Goal: Task Accomplishment & Management: Manage account settings

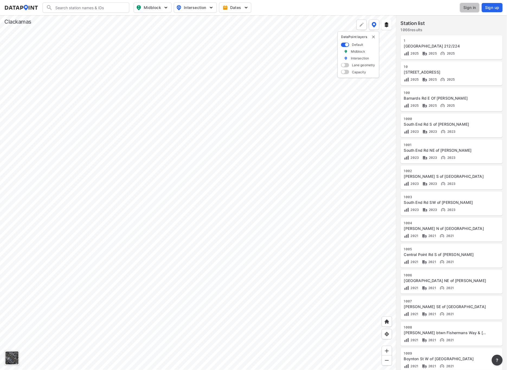
click at [470, 10] on button "Sign in" at bounding box center [470, 8] width 20 height 10
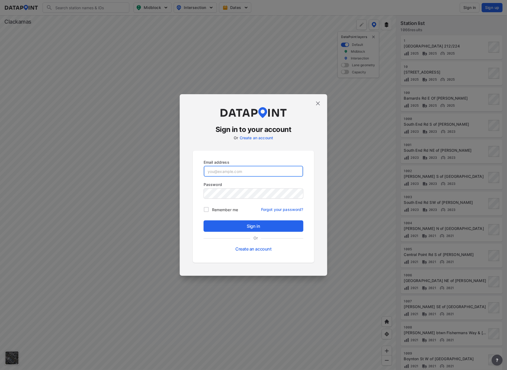
type input "[EMAIL_ADDRESS][DOMAIN_NAME]"
click at [254, 226] on span "Sign in" at bounding box center [253, 226] width 91 height 7
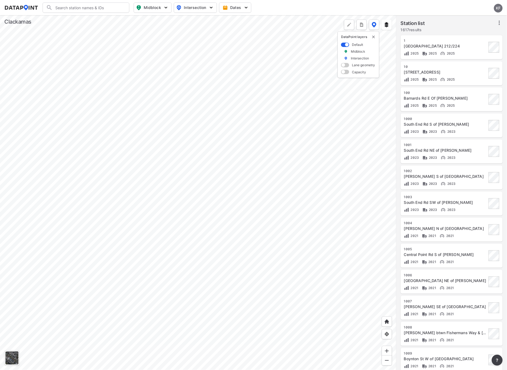
click at [198, 124] on div at bounding box center [198, 192] width 397 height 355
click at [158, 273] on div at bounding box center [198, 192] width 397 height 355
click at [215, 111] on div at bounding box center [198, 192] width 397 height 355
